Goal: Check status: Check status

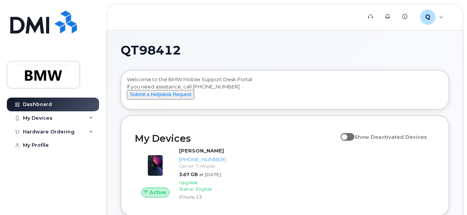
scroll to position [38, 0]
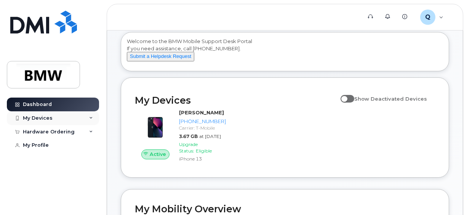
click at [88, 117] on div "My Devices" at bounding box center [53, 118] width 92 height 14
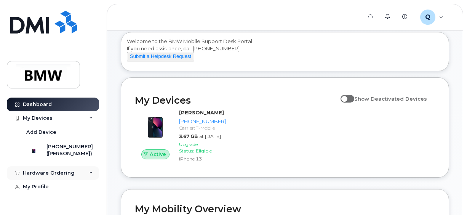
click at [70, 180] on div "Hardware Ordering" at bounding box center [53, 173] width 92 height 14
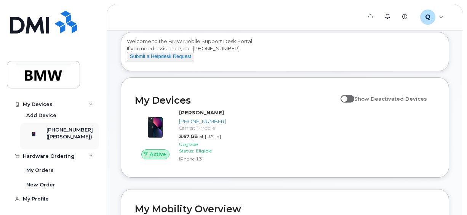
scroll to position [25, 0]
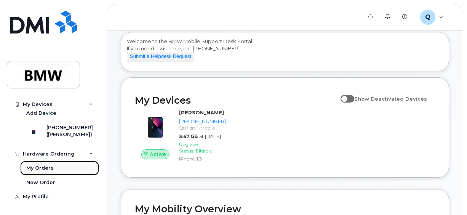
click at [48, 168] on div "My Orders" at bounding box center [39, 168] width 27 height 7
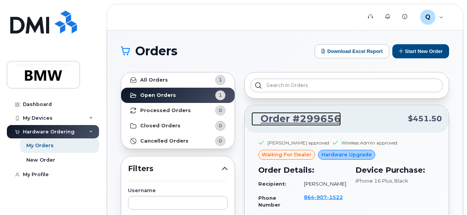
click at [281, 116] on link "Order #299656" at bounding box center [296, 119] width 90 height 14
